Goal: Task Accomplishment & Management: Use online tool/utility

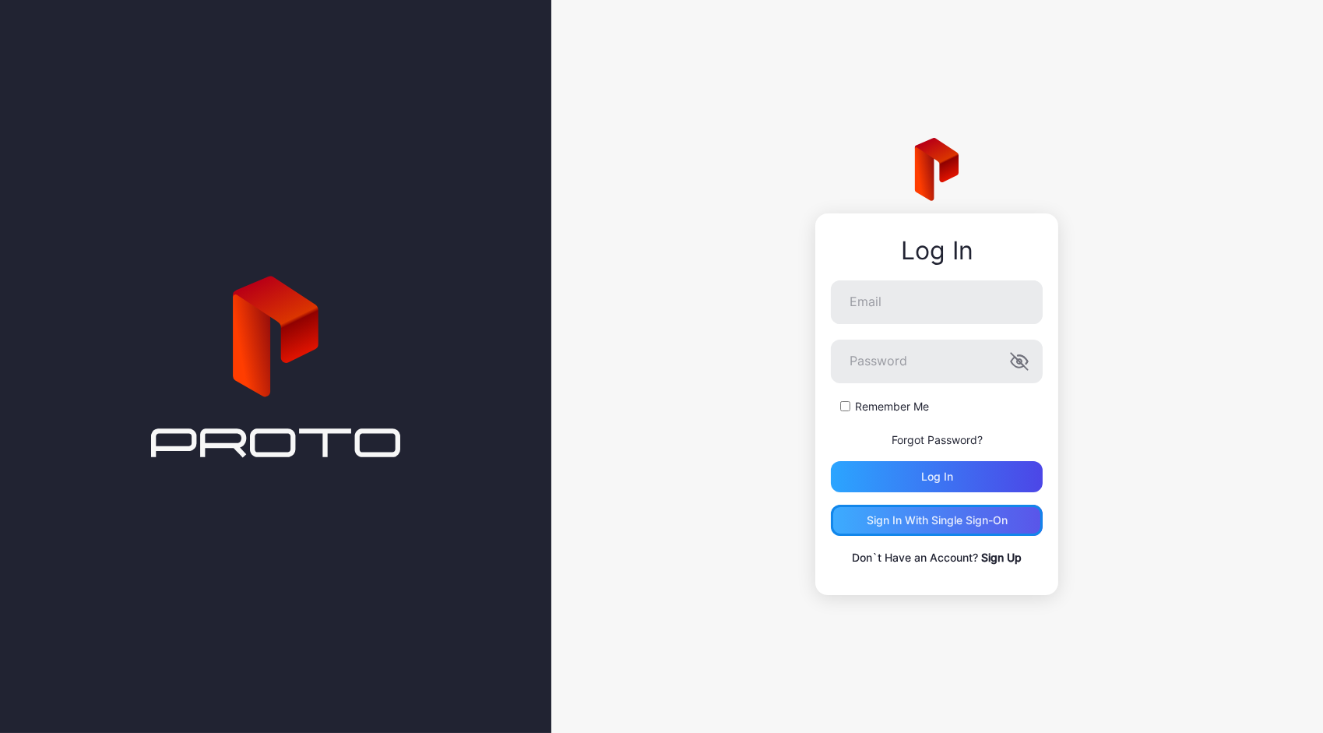
click at [933, 519] on div "Sign in With Single Sign-On" at bounding box center [937, 520] width 141 height 12
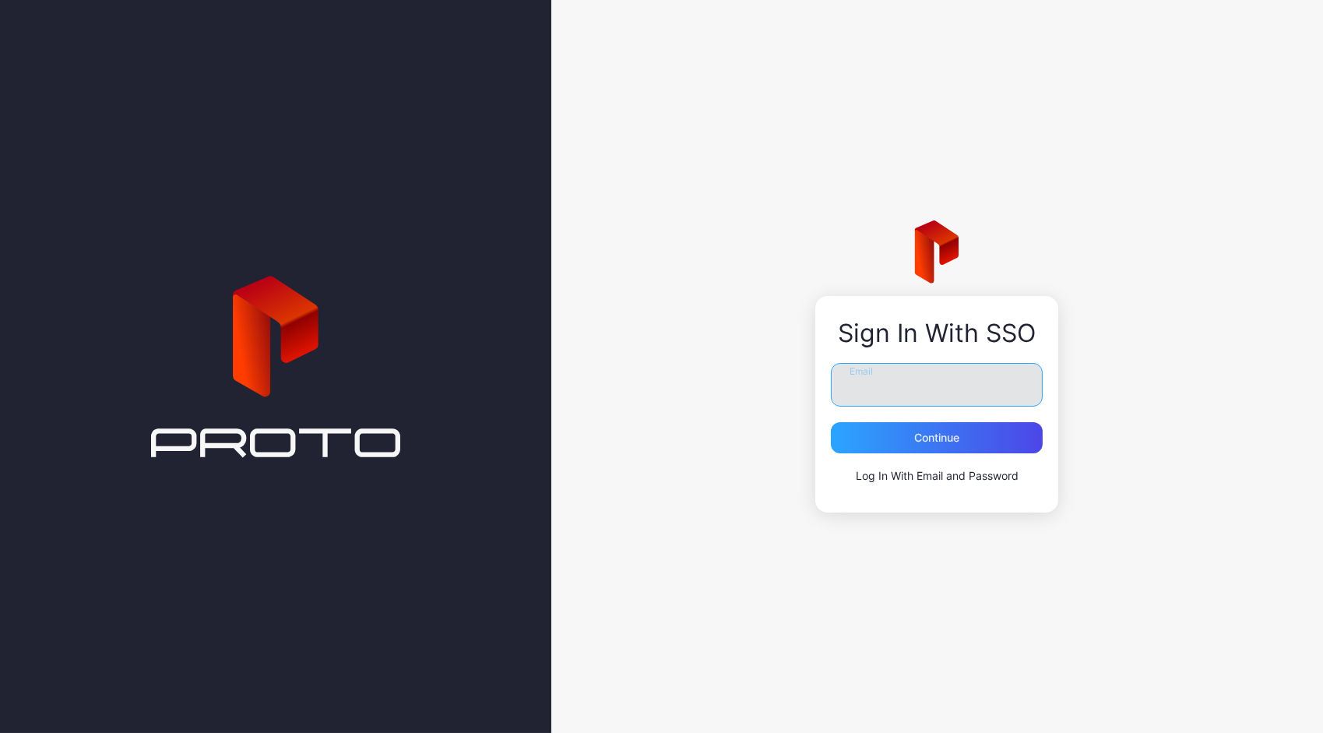
click at [906, 387] on input "Email" at bounding box center [937, 385] width 212 height 44
type input "**********"
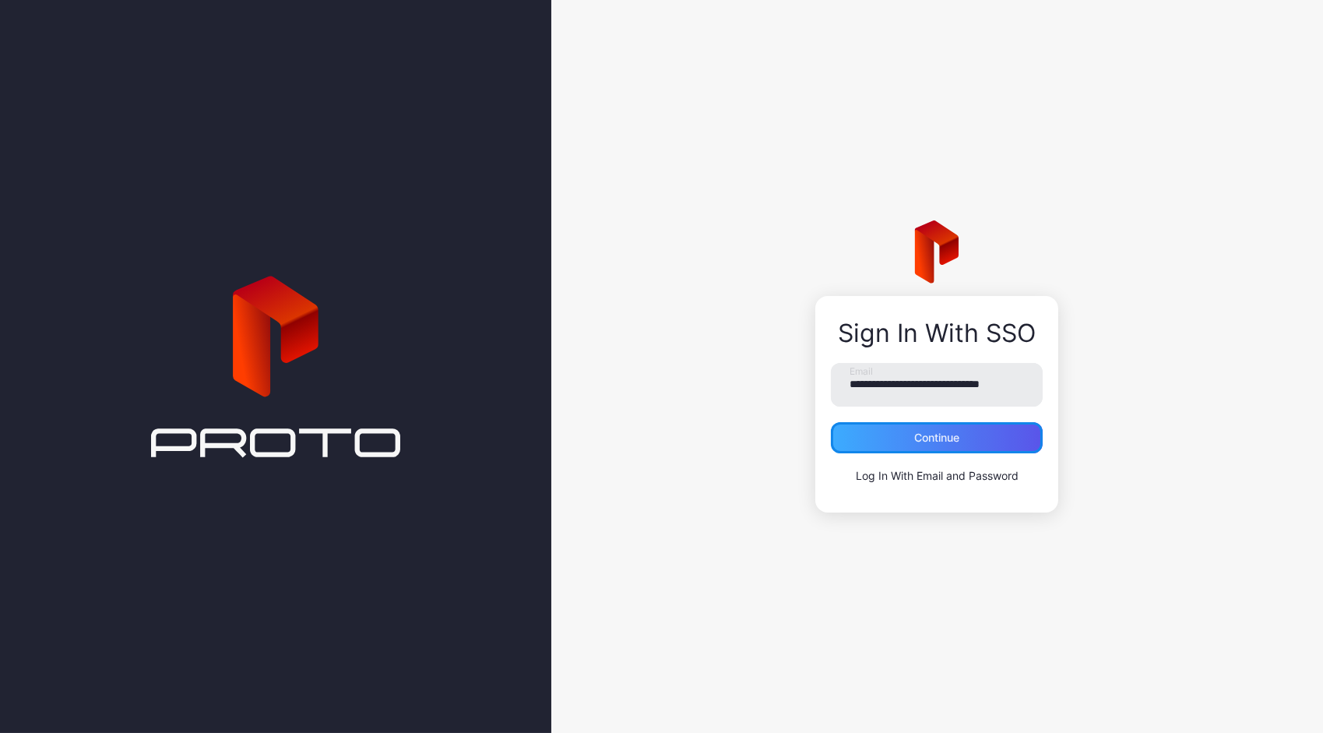
click at [933, 433] on div "Continue" at bounding box center [936, 437] width 45 height 12
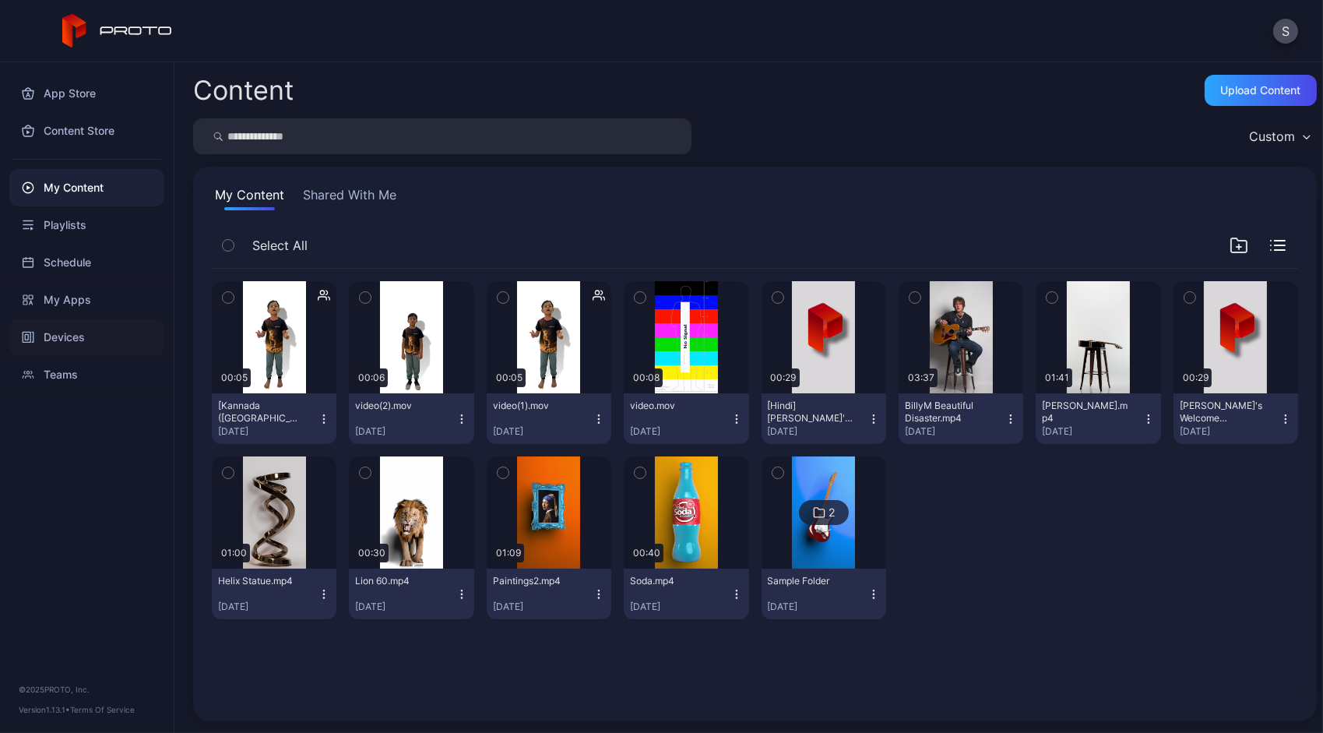
click at [63, 329] on div "Devices" at bounding box center [86, 336] width 155 height 37
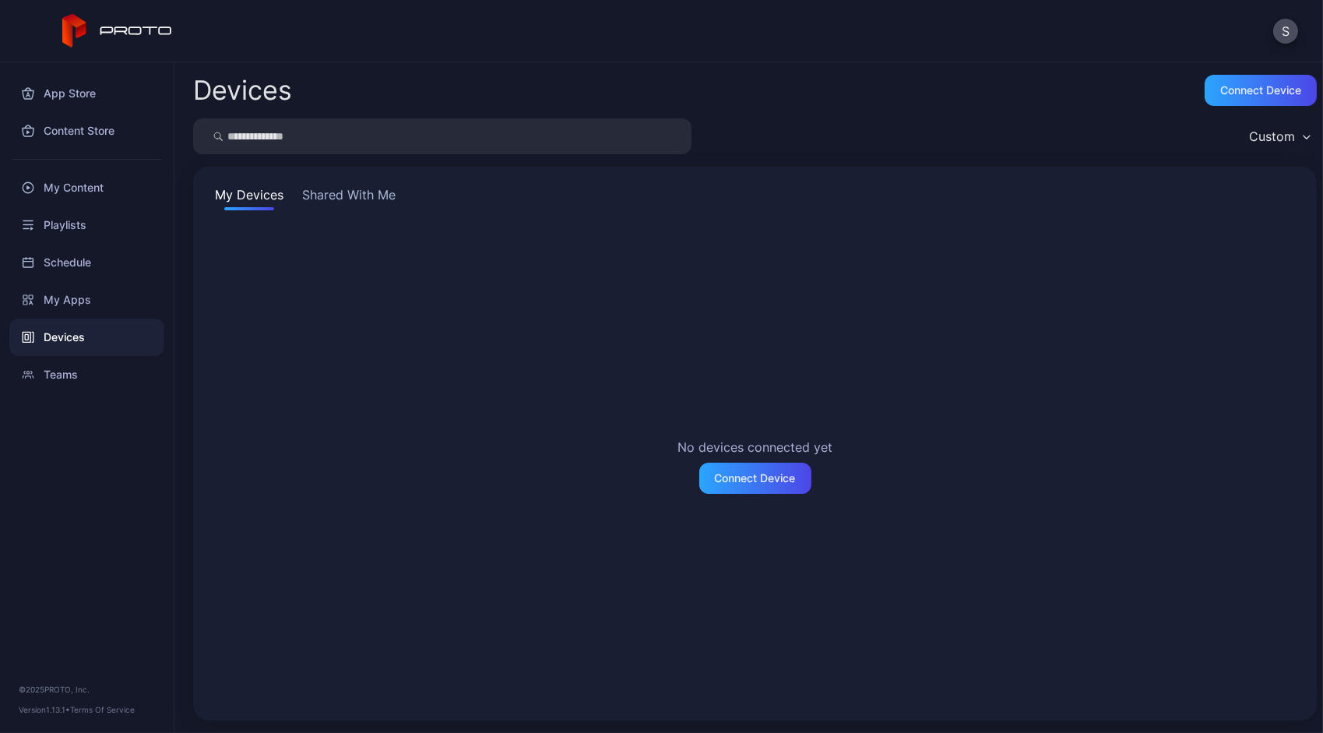
click at [357, 206] on button "Shared With Me" at bounding box center [349, 197] width 100 height 25
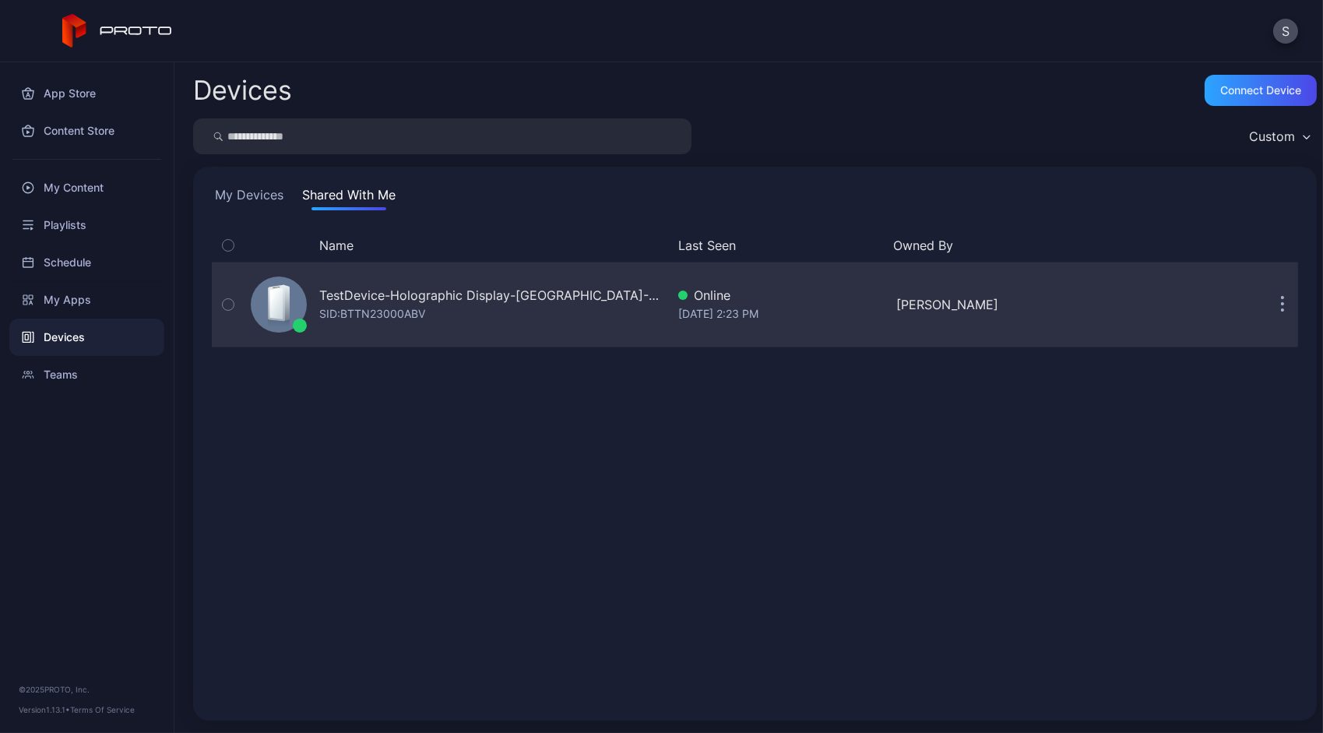
click at [515, 309] on div "TestDevice-Holographic Display-Chicago-500West-Showcase SID: BTTN23000ABV" at bounding box center [492, 304] width 347 height 37
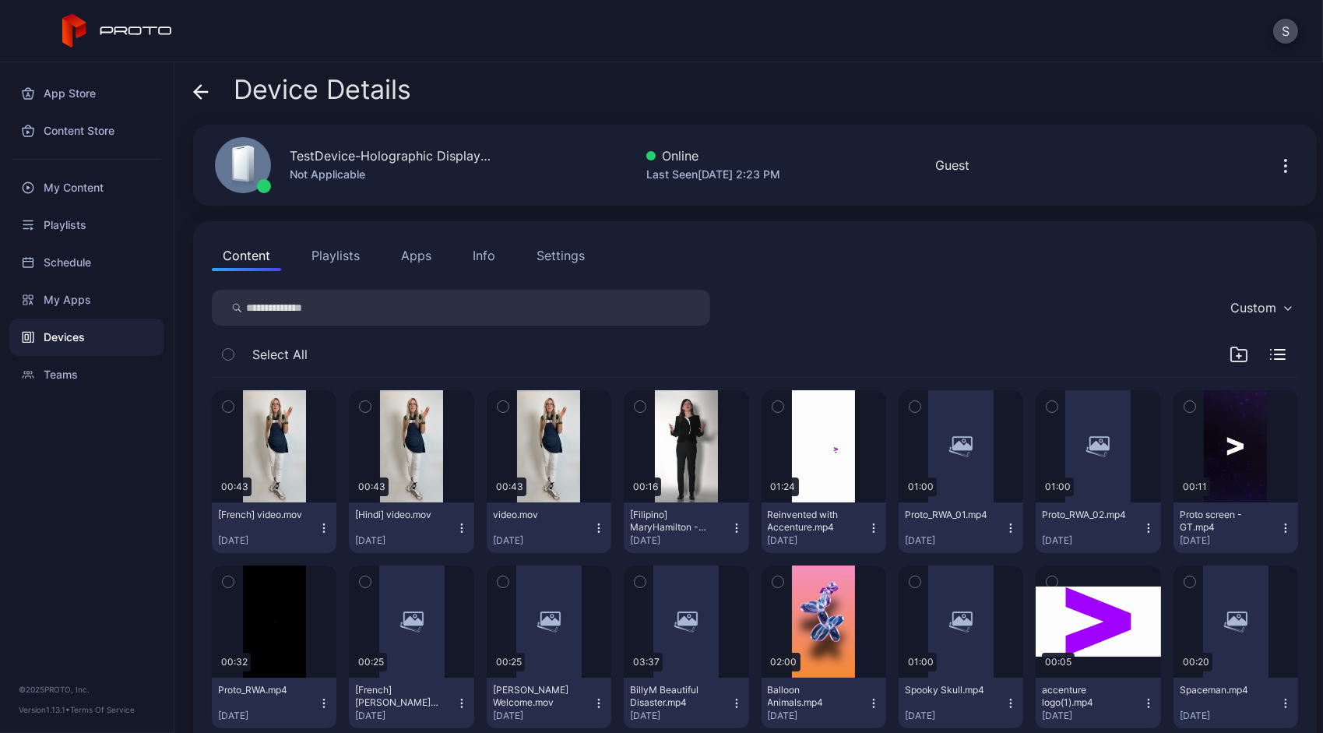
click at [1273, 152] on button "button" at bounding box center [1285, 165] width 25 height 31
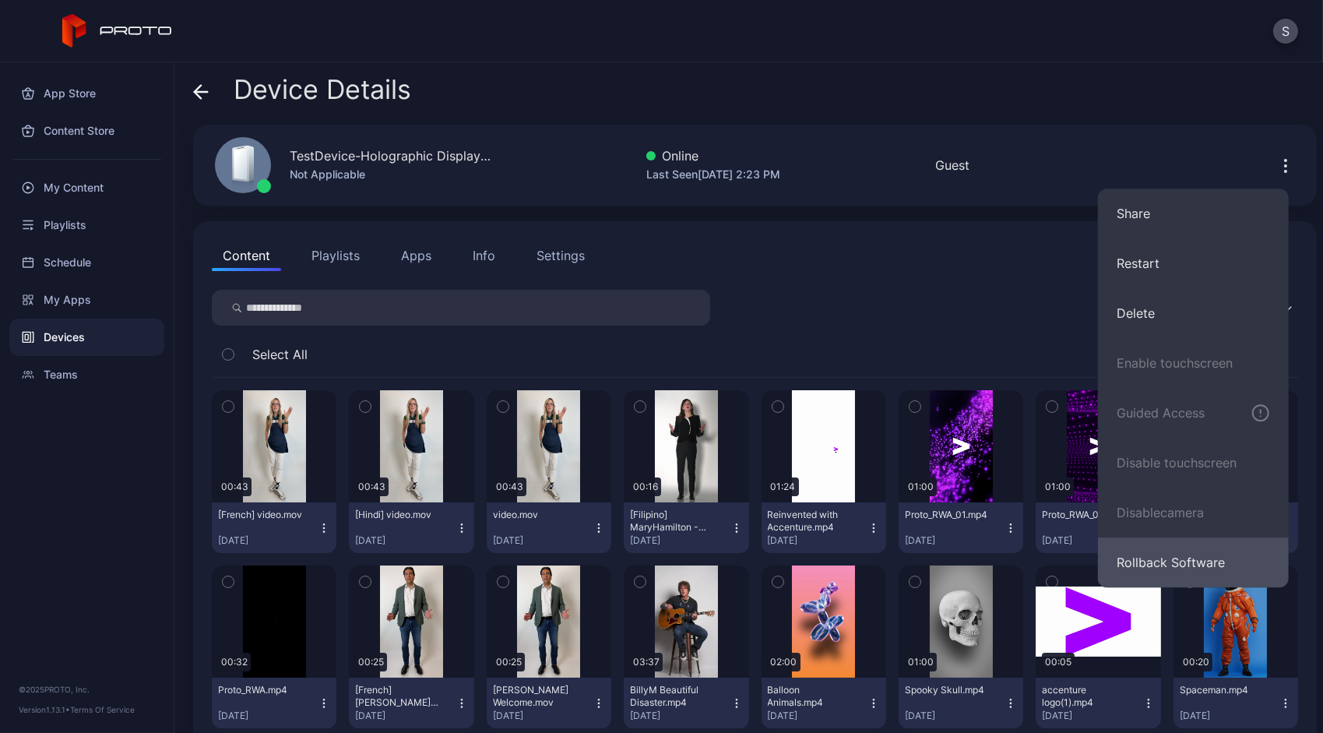
click at [1224, 540] on button "Rollback Software" at bounding box center [1193, 562] width 191 height 50
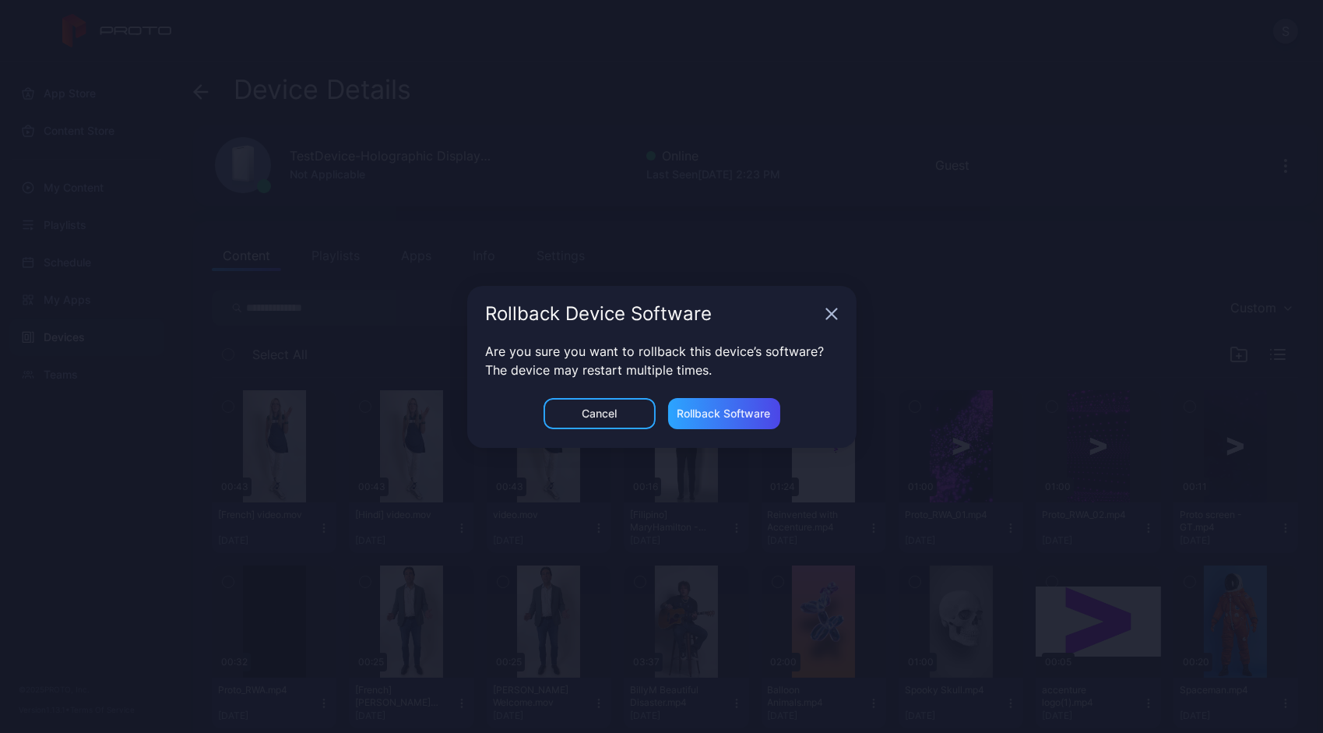
click at [835, 319] on icon "button" at bounding box center [831, 314] width 12 height 12
